Goal: Information Seeking & Learning: Learn about a topic

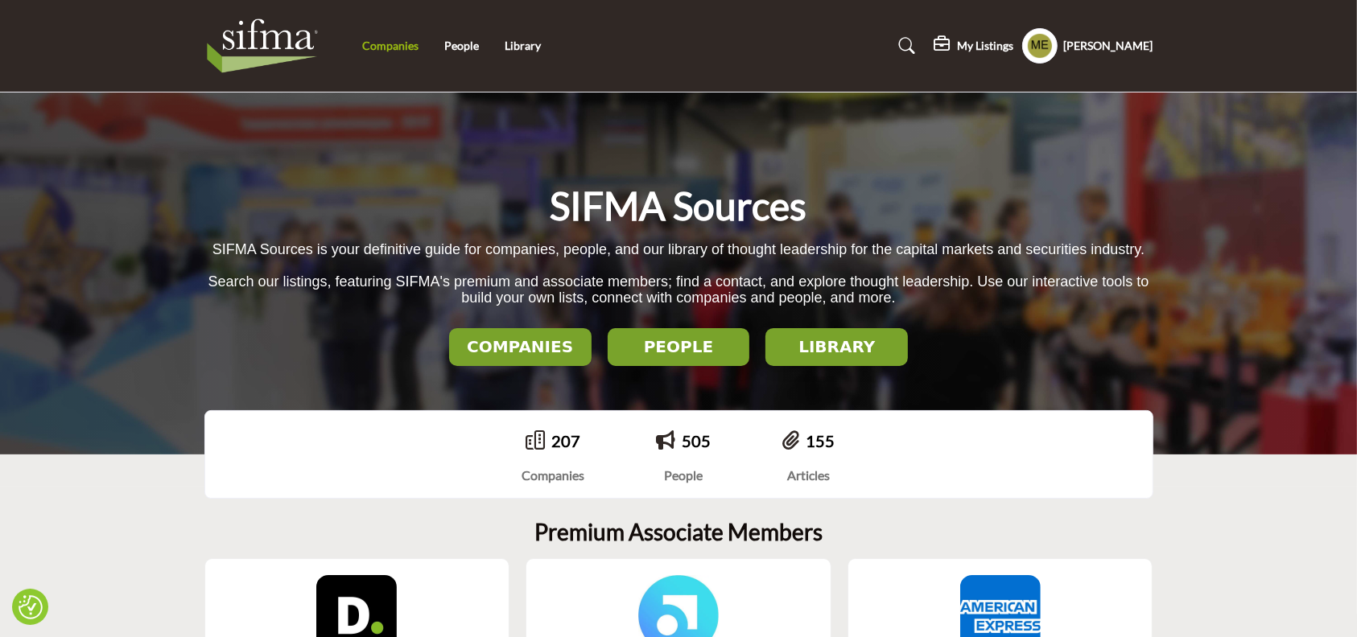
click at [393, 42] on link "Companies" at bounding box center [390, 46] width 56 height 14
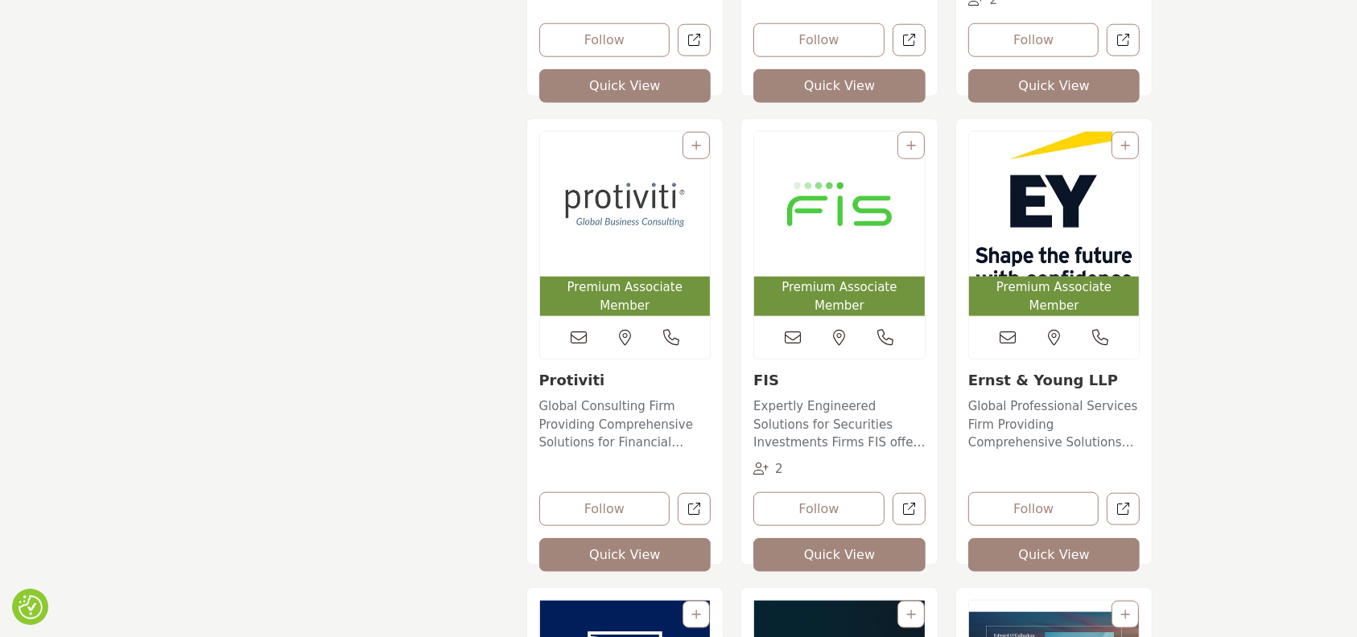
scroll to position [1759, 0]
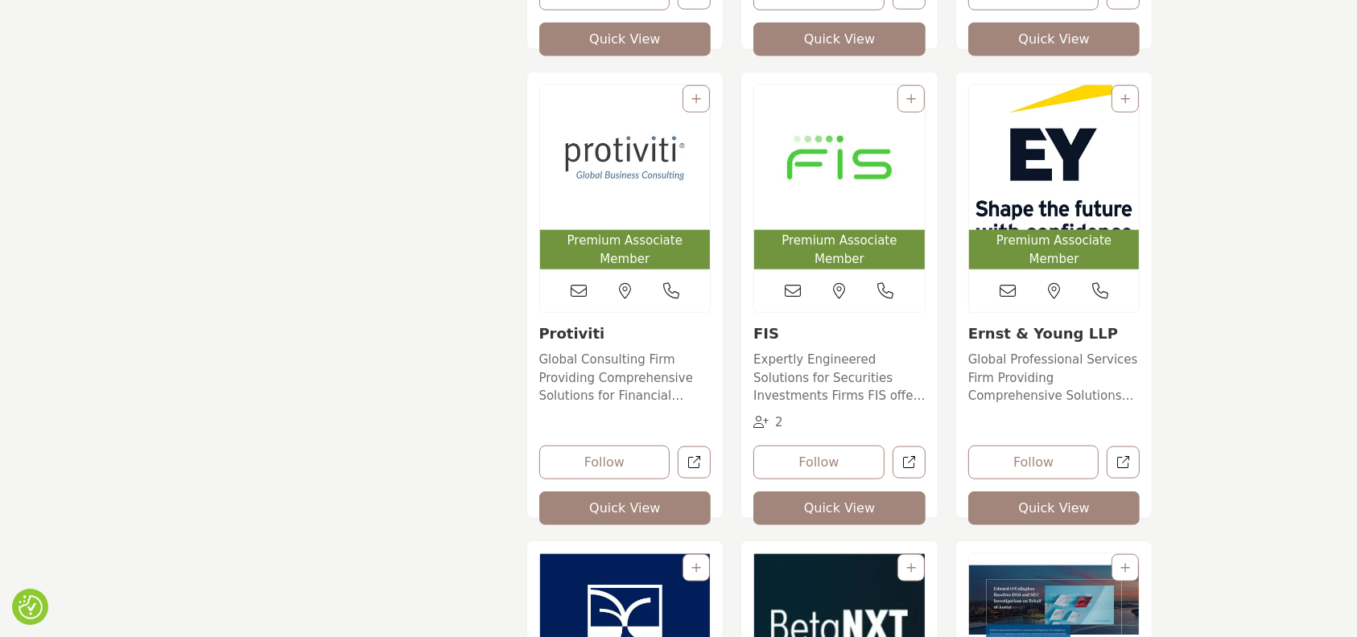
click at [1041, 175] on img "Open Listing in new tab" at bounding box center [1054, 157] width 171 height 145
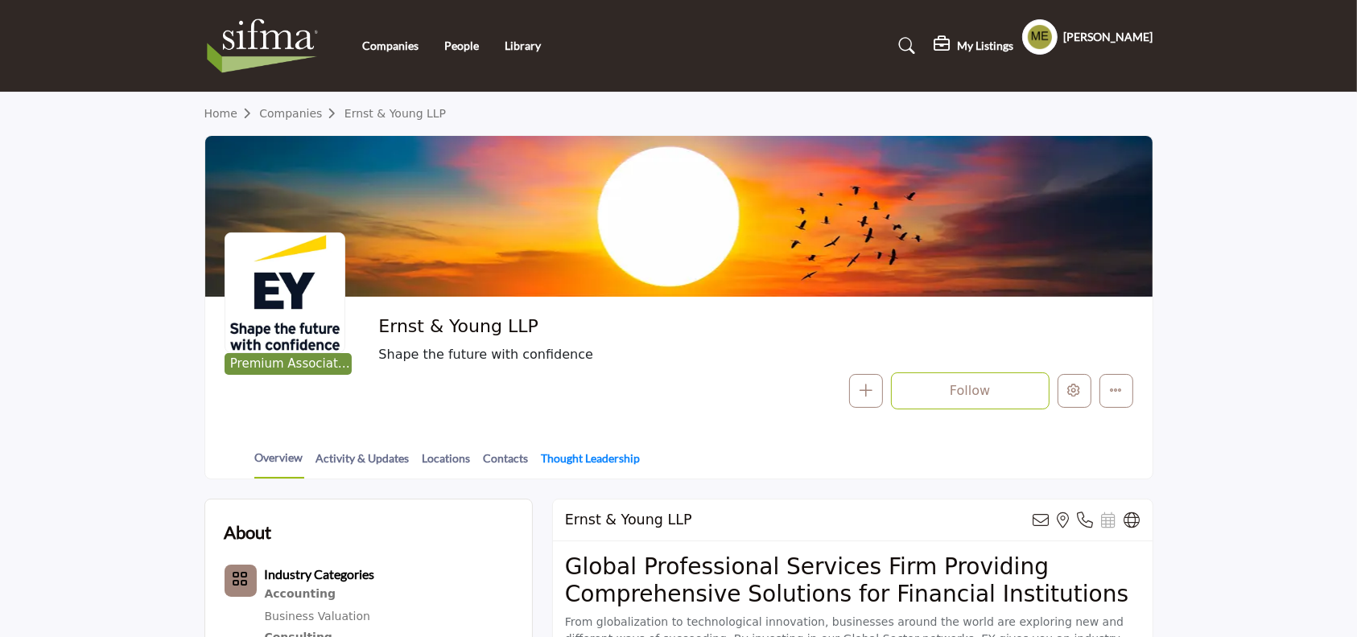
click at [596, 460] on link "Thought Leadership" at bounding box center [591, 464] width 101 height 28
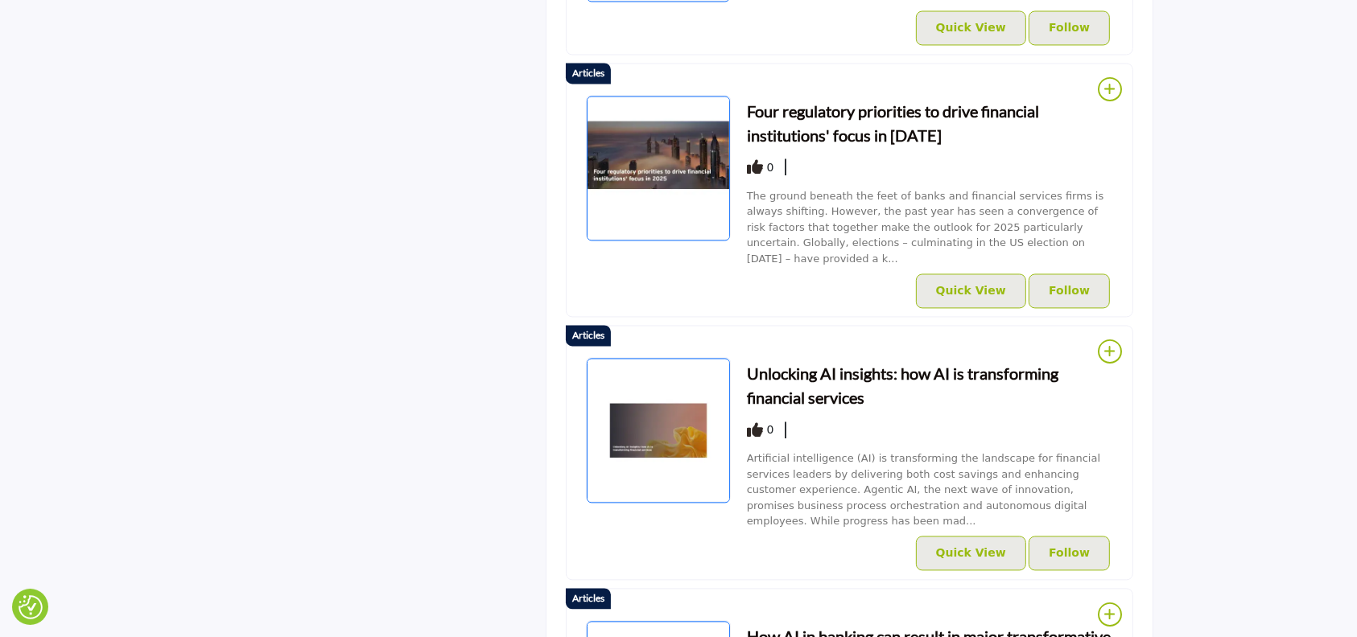
scroll to position [3236, 0]
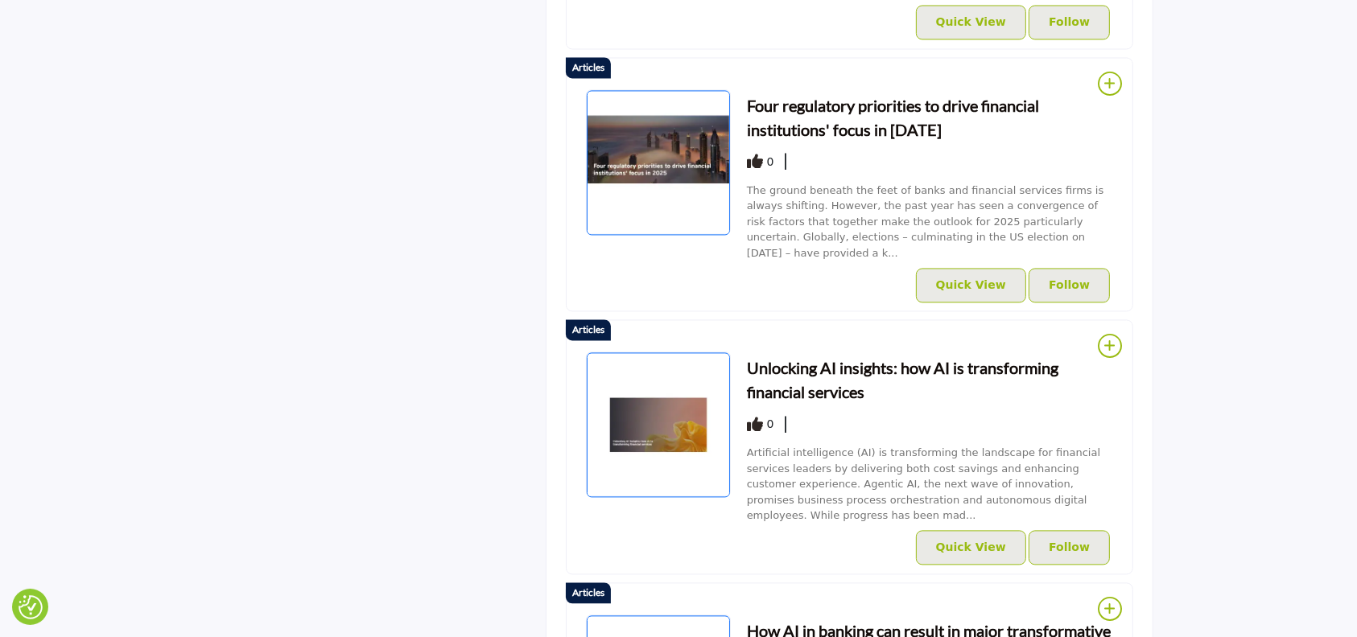
click at [764, 356] on h3 "Unlocking AI insights: how AI is transforming financial services" at bounding box center [930, 380] width 366 height 48
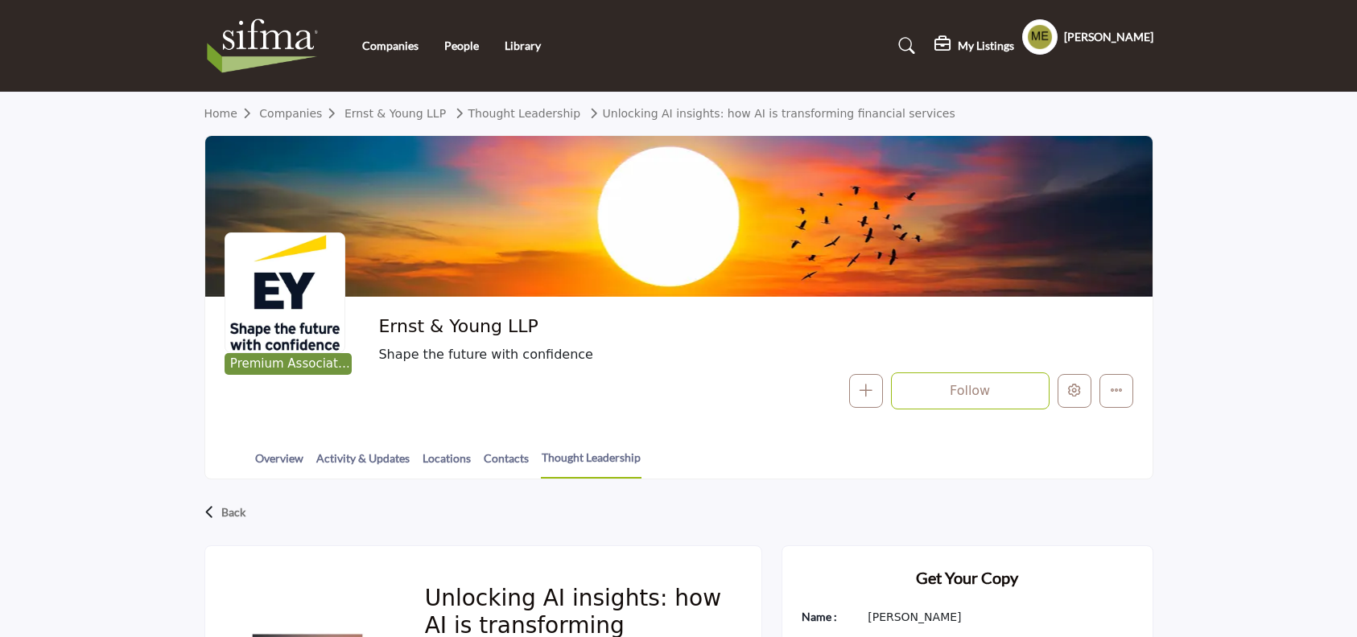
click at [1320, 467] on section "Home Companies Ernst & Young LLP Thought Leadership Unlocking AI insights: how …" at bounding box center [678, 286] width 1357 height 387
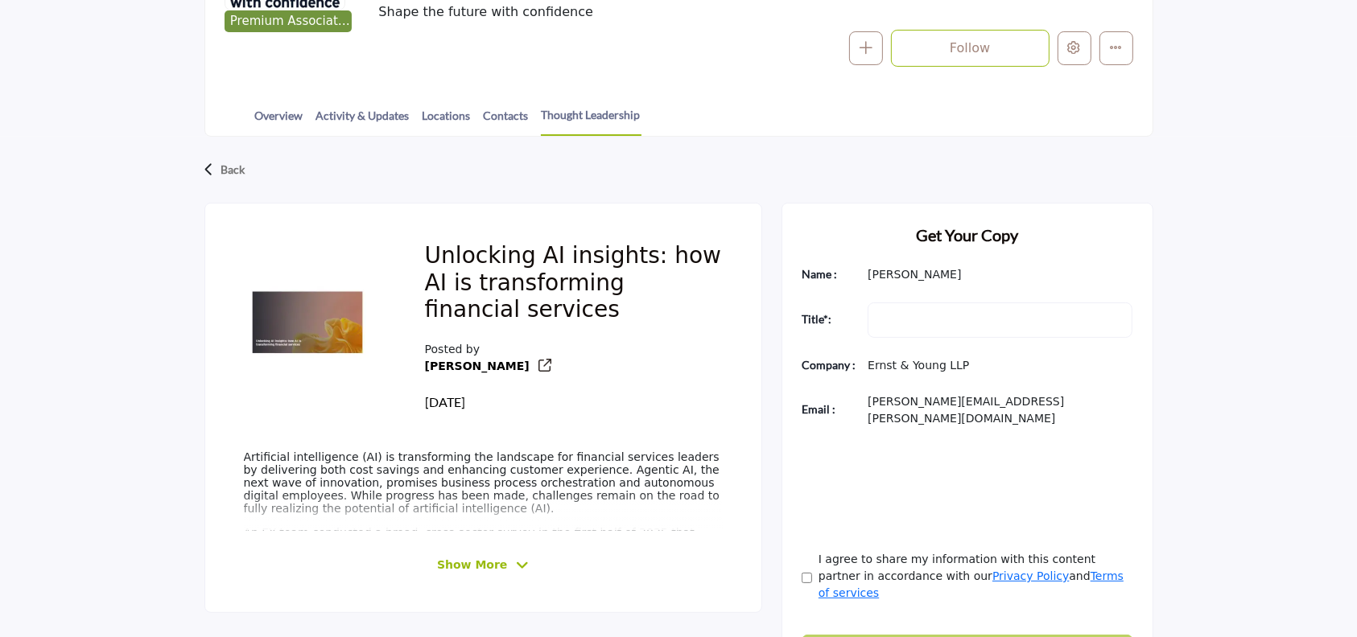
scroll to position [343, 0]
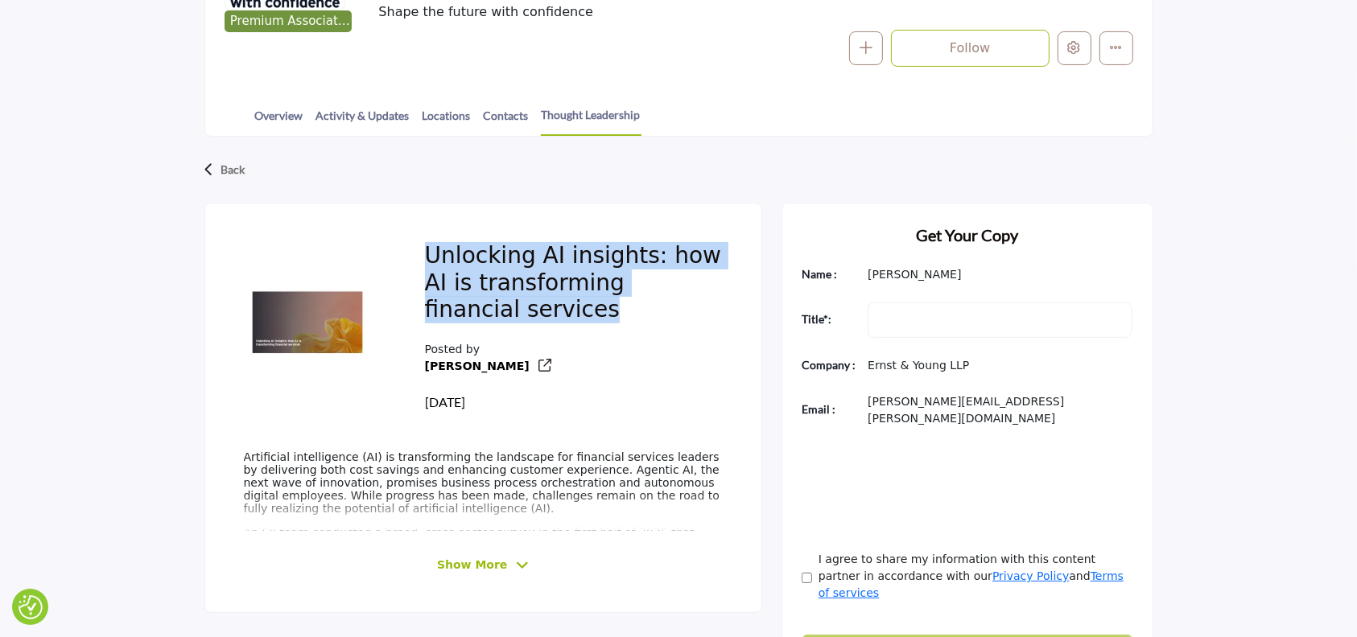
drag, startPoint x: 517, startPoint y: 314, endPoint x: 418, endPoint y: 255, distance: 115.1
click at [418, 255] on div "Unlocking AI insights: how AI is transforming financial services Posted by [GEO…" at bounding box center [574, 327] width 336 height 208
copy h2 "Unlocking AI insights: how AI is transforming financial services"
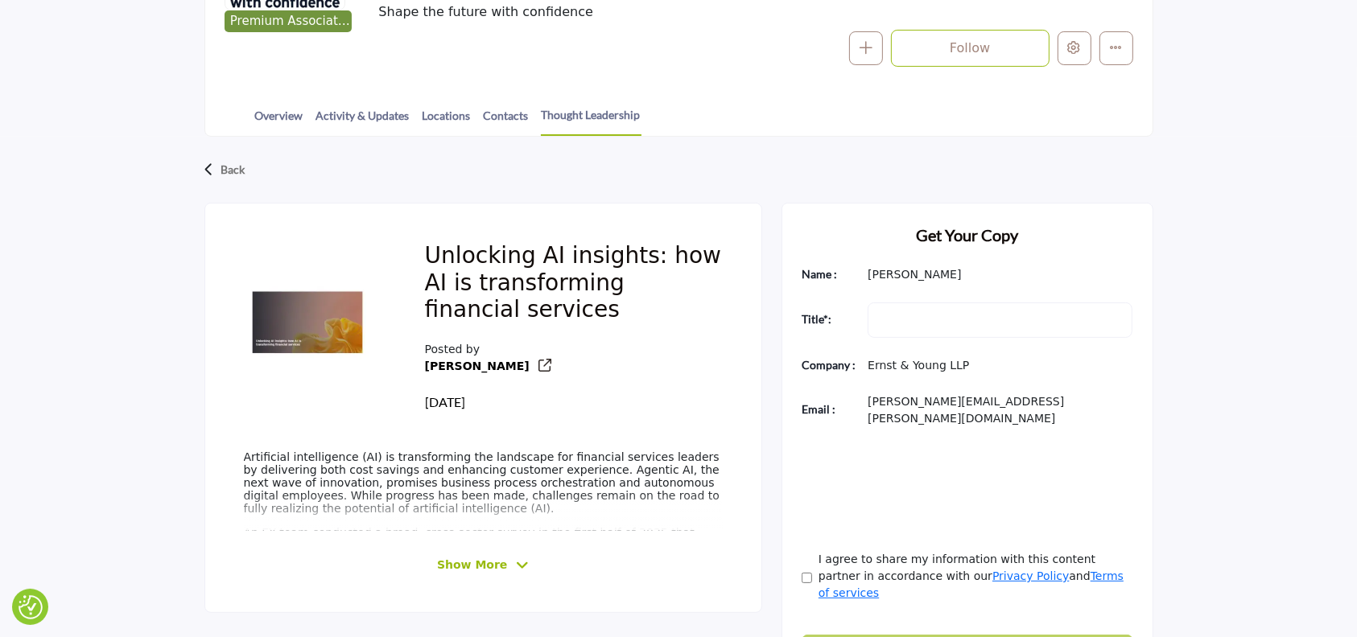
click at [493, 565] on span "Show More" at bounding box center [472, 565] width 70 height 17
